Goal: Find specific page/section: Find specific page/section

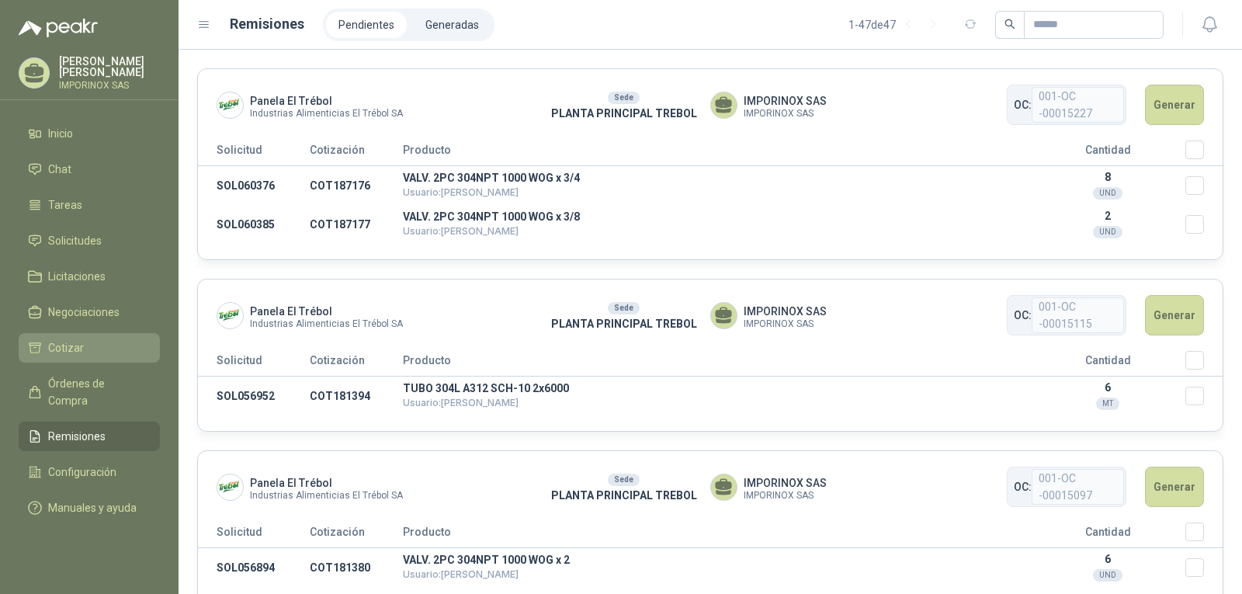
click at [61, 348] on span "Cotizar" at bounding box center [66, 347] width 36 height 17
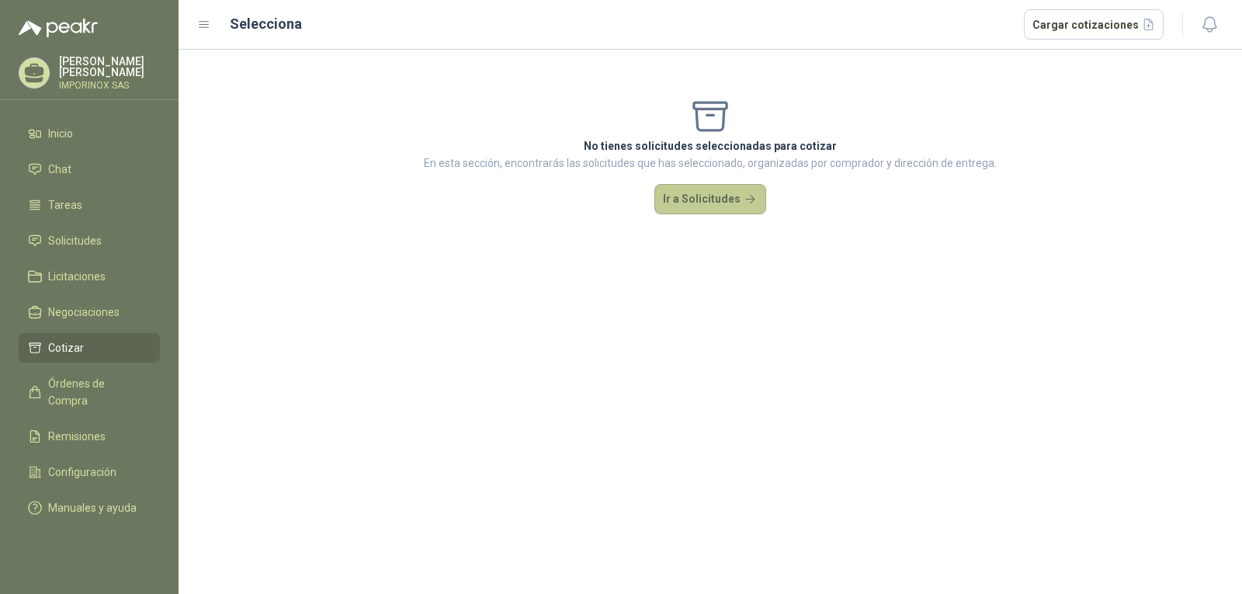
click at [707, 209] on button "Ir a Solicitudes" at bounding box center [711, 199] width 112 height 31
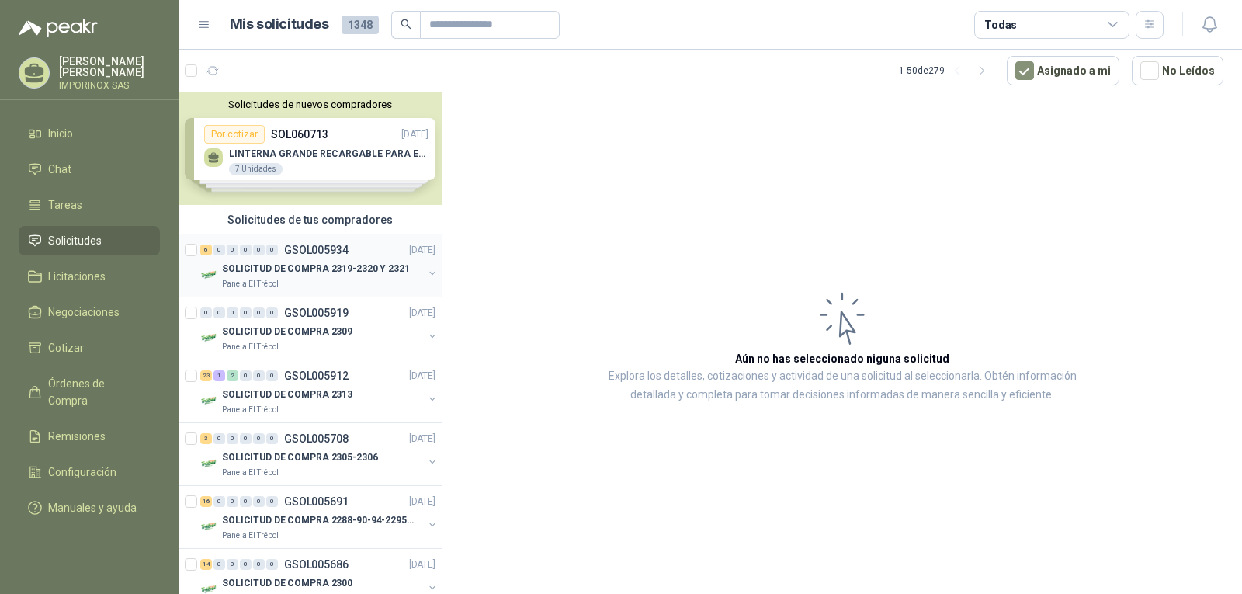
click at [307, 255] on p "GSOL005934" at bounding box center [316, 250] width 64 height 11
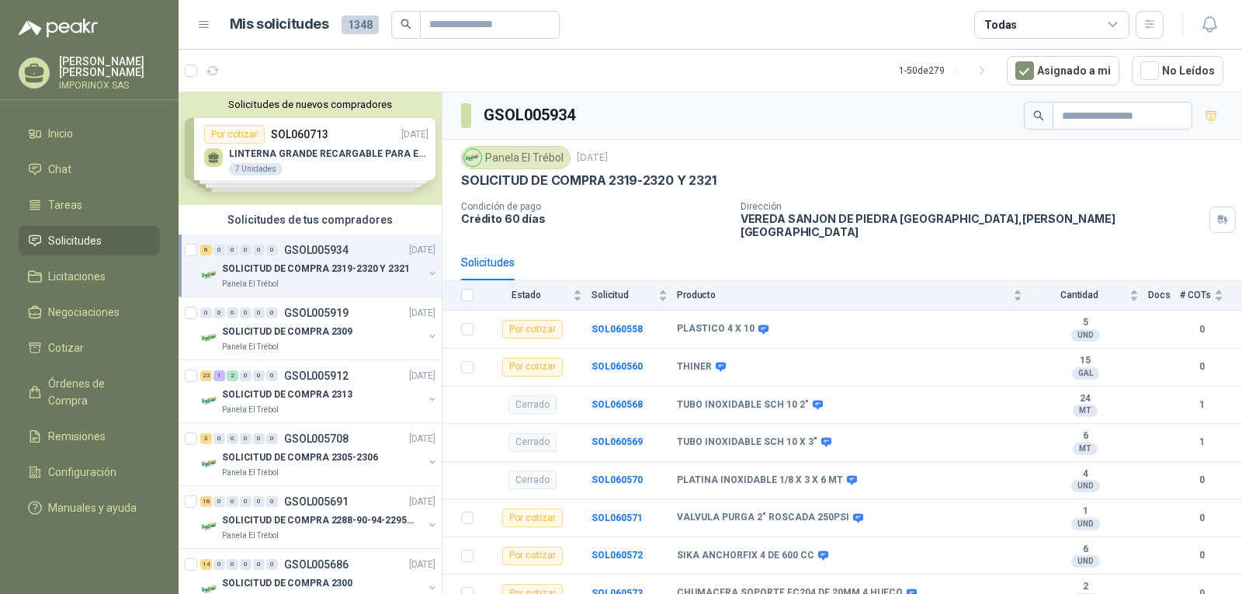
click at [306, 151] on div "Solicitudes de nuevos compradores Por cotizar SOL060713 [DATE] LINTERNA GRANDE …" at bounding box center [310, 148] width 263 height 113
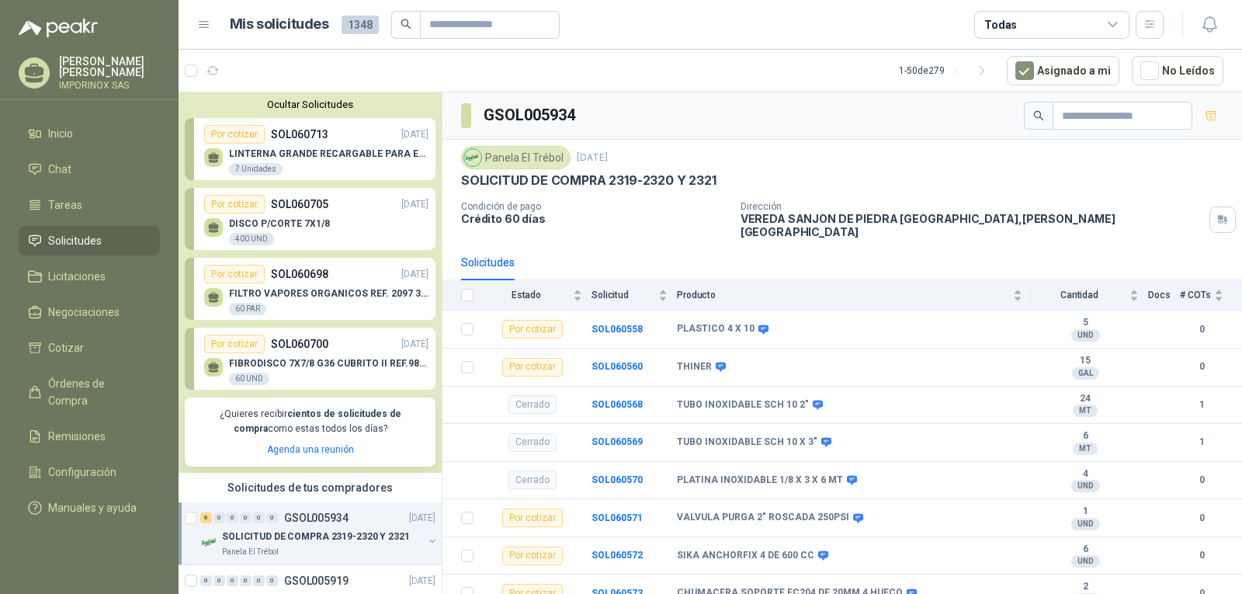
click at [318, 106] on button "Ocultar Solicitudes" at bounding box center [310, 105] width 251 height 12
